Goal: Task Accomplishment & Management: Use online tool/utility

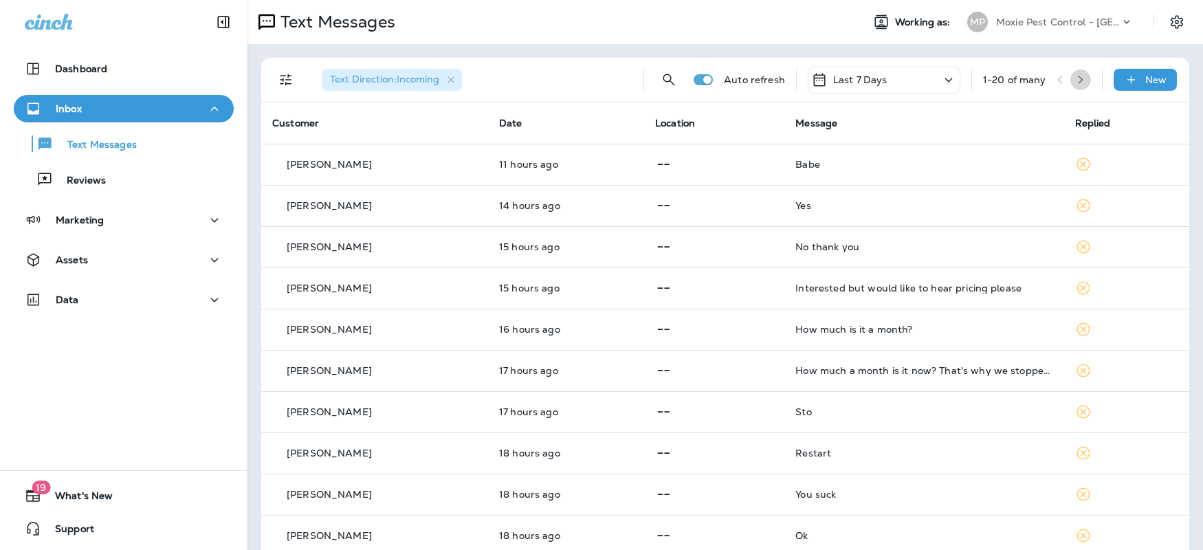
click at [1076, 77] on icon "button" at bounding box center [1081, 80] width 10 height 10
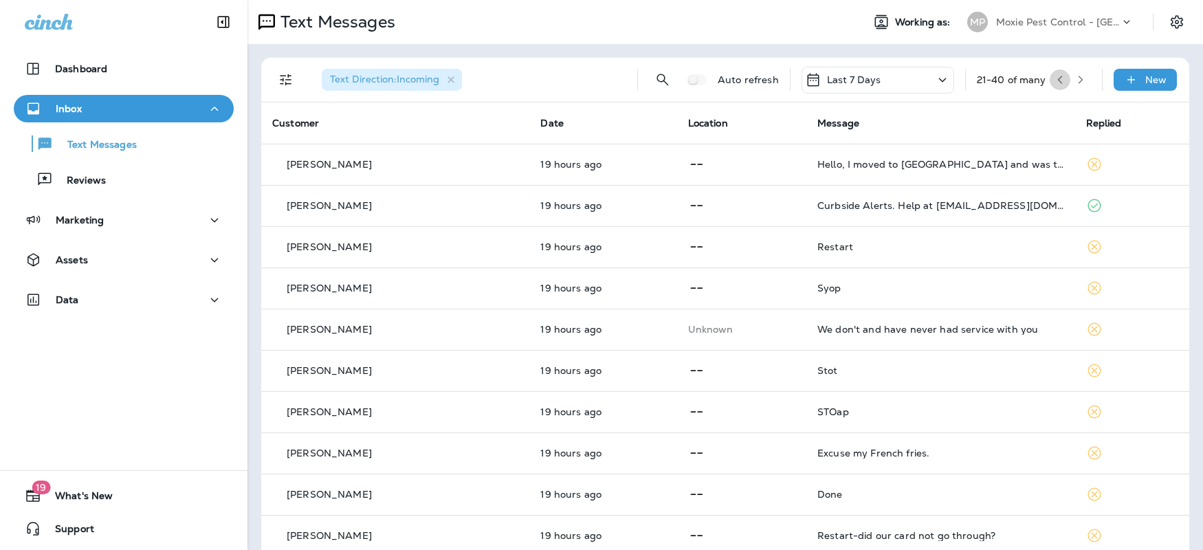
click at [1055, 80] on icon "button" at bounding box center [1060, 80] width 10 height 10
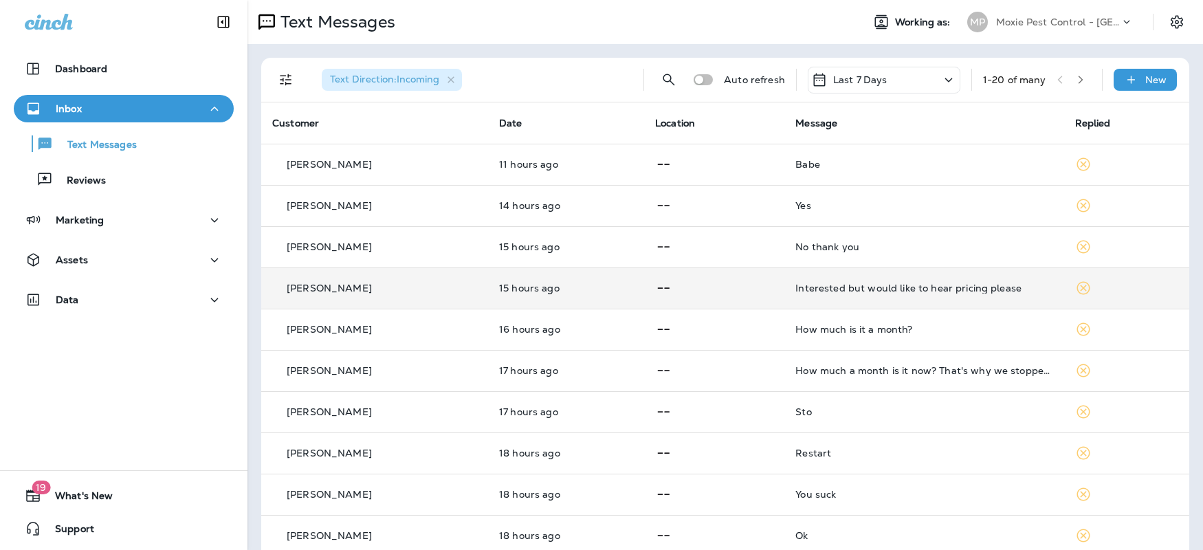
click at [369, 291] on div "[PERSON_NAME]" at bounding box center [374, 288] width 205 height 14
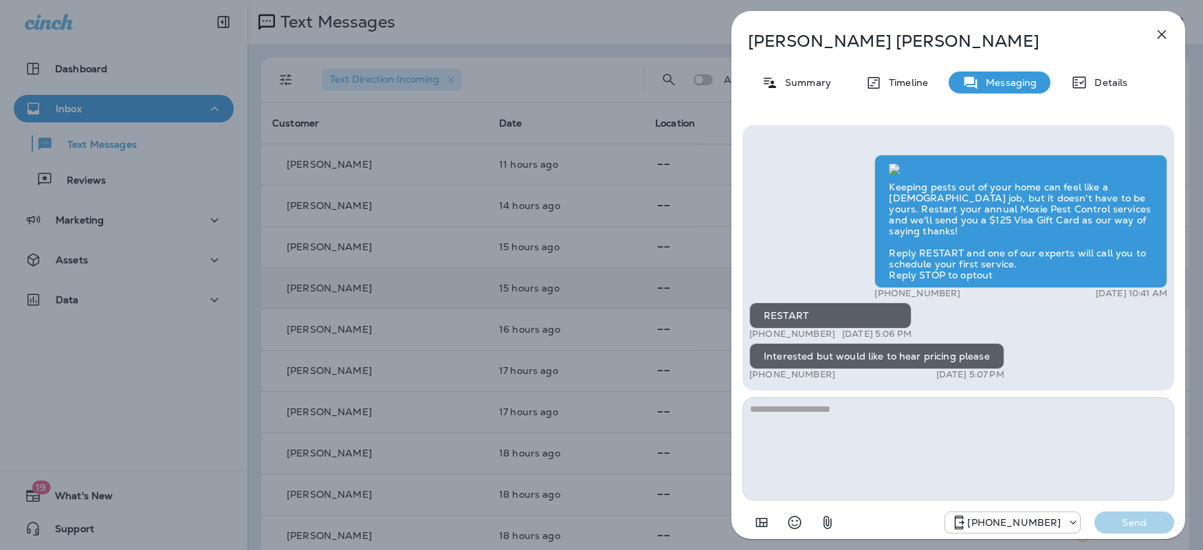
click at [1157, 41] on icon "button" at bounding box center [1161, 34] width 16 height 16
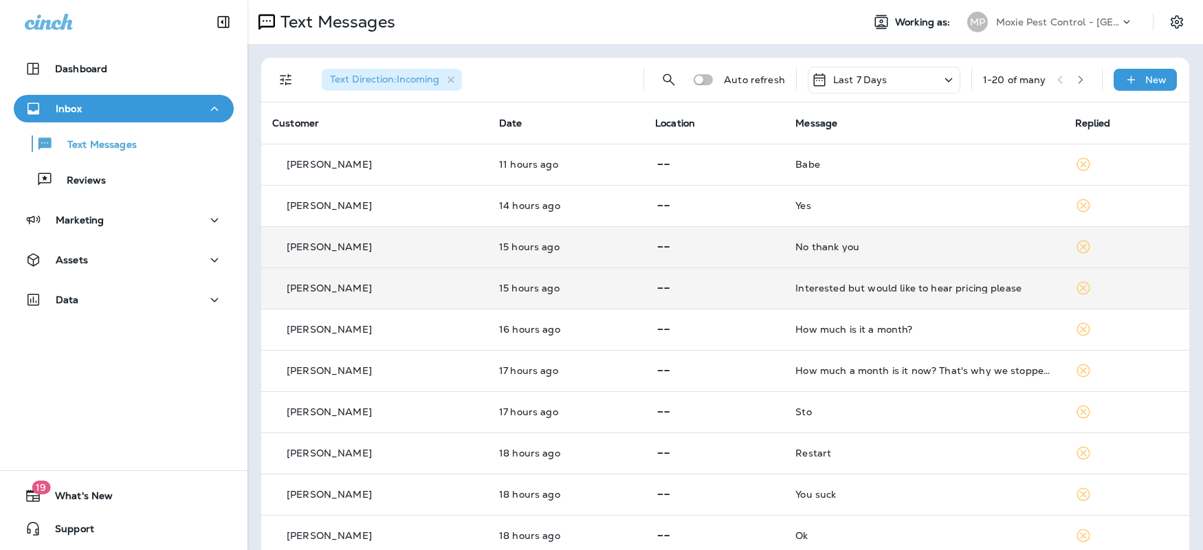
click at [347, 234] on td "[PERSON_NAME]" at bounding box center [374, 246] width 227 height 41
